Goal: Transaction & Acquisition: Purchase product/service

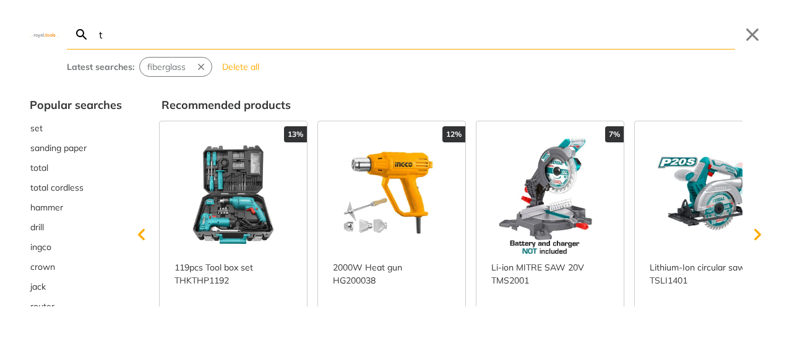
type input "te"
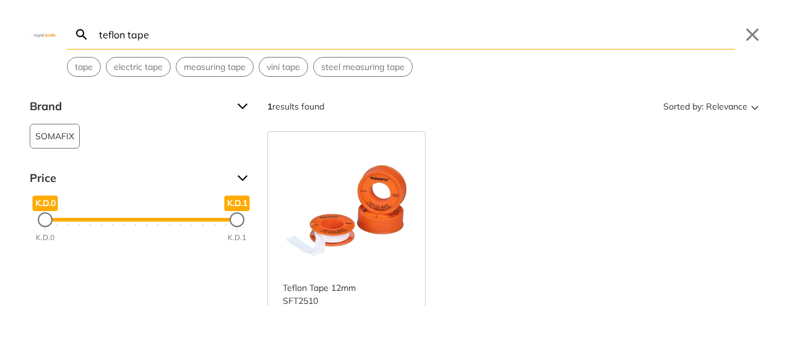
type input "teflon tape"
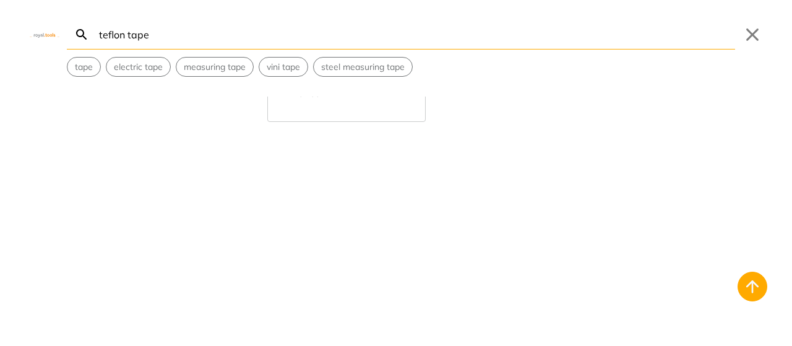
scroll to position [89, 0]
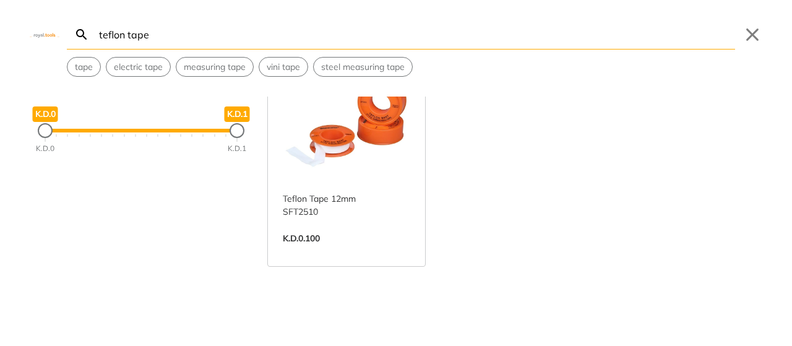
click at [375, 251] on link "View more →" at bounding box center [346, 251] width 127 height 0
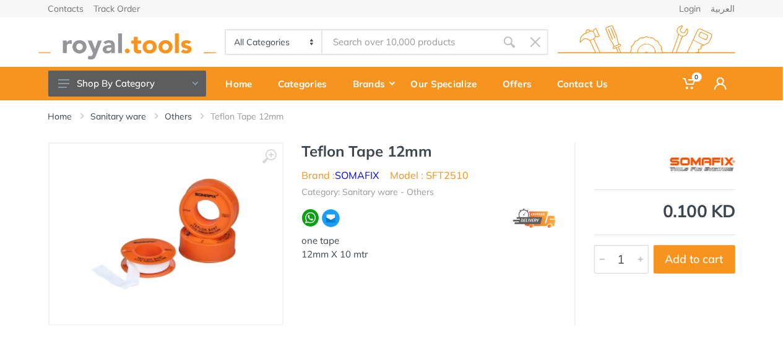
click at [226, 242] on img at bounding box center [165, 234] width 156 height 156
